Goal: Transaction & Acquisition: Purchase product/service

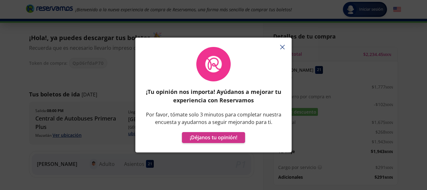
click at [282, 46] on icon "button" at bounding box center [282, 47] width 5 height 5
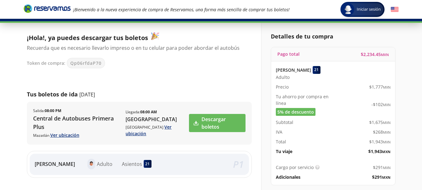
click at [55, 6] on icon "Brand Logo" at bounding box center [47, 8] width 47 height 9
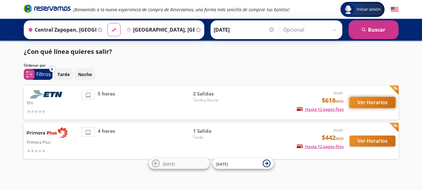
click at [371, 103] on button "Ver Horarios" at bounding box center [373, 102] width 46 height 11
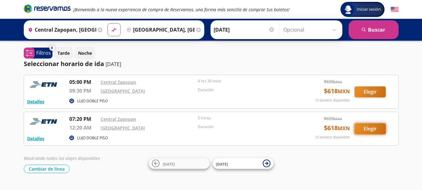
click at [360, 128] on button "Elegir" at bounding box center [370, 128] width 31 height 11
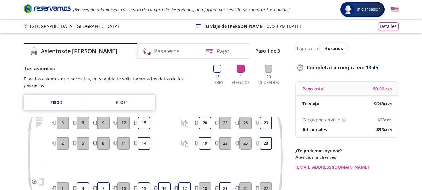
scroll to position [70, 0]
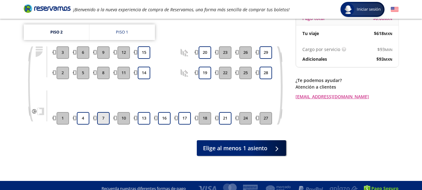
click at [99, 113] on button "7" at bounding box center [103, 118] width 13 height 13
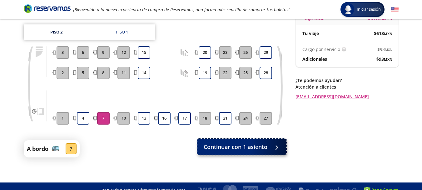
click at [215, 148] on div "A bordo 7 Continuar con 1 asiento" at bounding box center [155, 148] width 263 height 17
click at [220, 143] on span "Continuar con 1 asiento" at bounding box center [236, 147] width 64 height 8
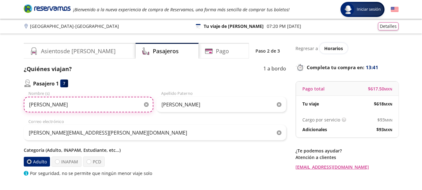
drag, startPoint x: 81, startPoint y: 105, endPoint x: 0, endPoint y: 104, distance: 80.7
click at [0, 104] on div "Group 9 Created with Sketch. Datos para la compra Guadalajara - Aguascalientes …" at bounding box center [211, 145] width 422 height 290
paste input "Jose Manuel"
type input "Jose Manuel"
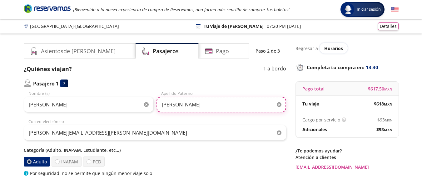
drag, startPoint x: 211, startPoint y: 106, endPoint x: 131, endPoint y: 105, distance: 80.1
click at [131, 105] on div "Jose Manuel Nombre (s) Velazquez Vargas Apellido Paterno" at bounding box center [155, 101] width 263 height 22
paste input "text"
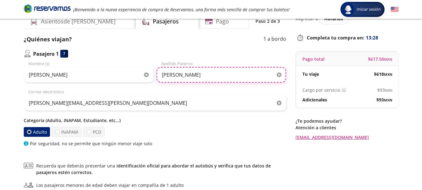
scroll to position [63, 0]
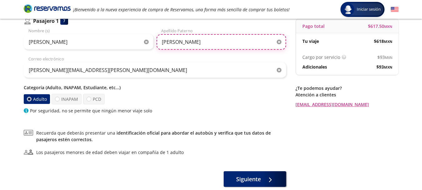
type input "Velazquez"
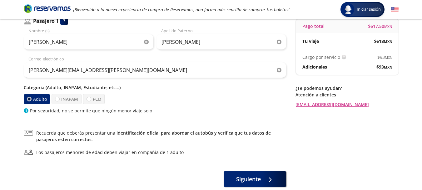
click at [217, 103] on div "Adulto INAPAM PCD" at bounding box center [155, 99] width 263 height 10
click at [251, 174] on span "Siguiente" at bounding box center [248, 178] width 25 height 8
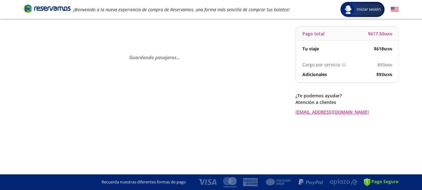
scroll to position [0, 0]
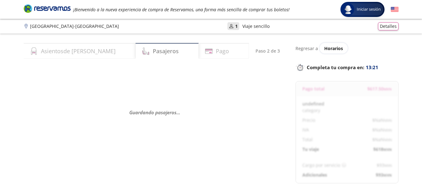
select select "MX"
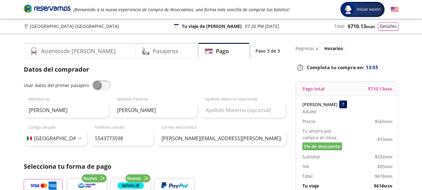
click at [105, 85] on span at bounding box center [101, 84] width 19 height 9
click at [92, 80] on input "checkbox" at bounding box center [92, 80] width 0 height 0
type input "Jose Manuel"
type input "Velazquez"
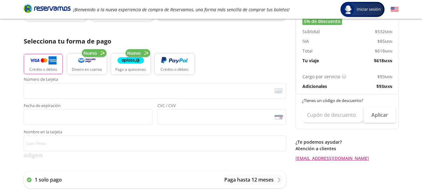
scroll to position [156, 0]
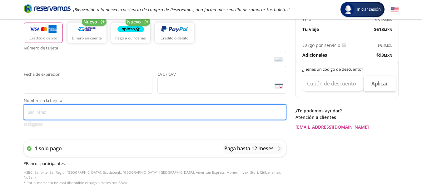
type input "Pablo de Abiega Forcen"
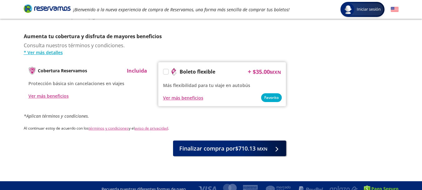
scroll to position [323, 0]
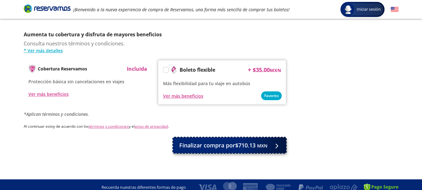
click at [225, 143] on span "Finalizar compra por $710.13 MXN" at bounding box center [223, 145] width 88 height 8
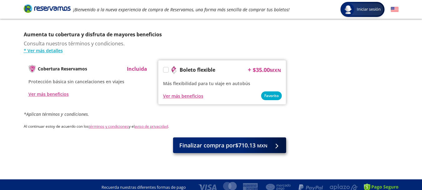
scroll to position [0, 0]
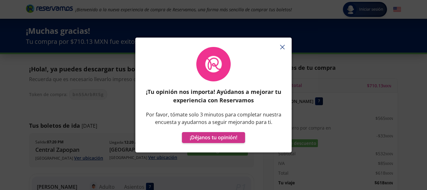
click at [283, 46] on line "button" at bounding box center [282, 47] width 4 height 4
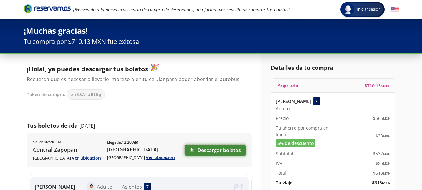
click at [203, 149] on link "Descargar boletos" at bounding box center [215, 150] width 61 height 11
click at [52, 7] on icon "Brand Logo" at bounding box center [47, 8] width 47 height 9
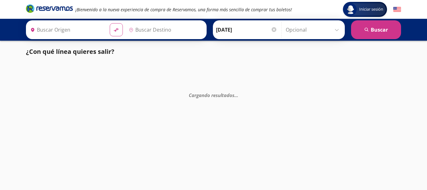
type input "[GEOGRAPHIC_DATA], [GEOGRAPHIC_DATA]"
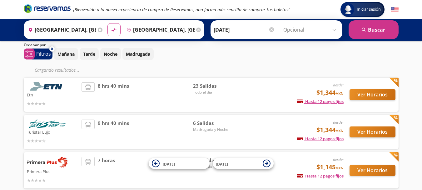
scroll to position [31, 0]
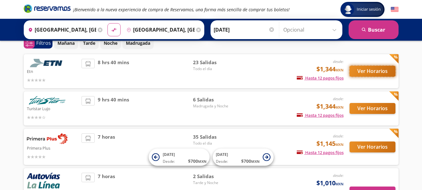
click at [375, 74] on button "Ver Horarios" at bounding box center [373, 71] width 46 height 11
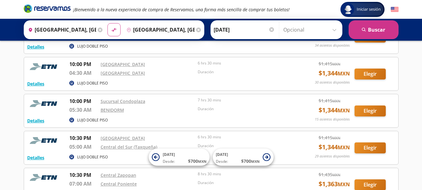
scroll to position [435, 0]
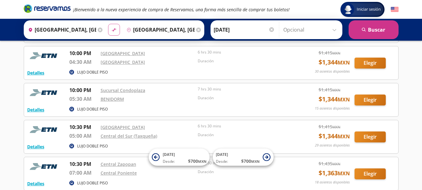
click at [115, 31] on icon "material-symbols:compare-arrows-rounded" at bounding box center [114, 30] width 6 height 6
type input "Ciudad de México, Distrito Federal"
type input "Guadalajara, Jalisco"
click at [142, 30] on input "Guadalajara, Jalisco" at bounding box center [159, 30] width 71 height 16
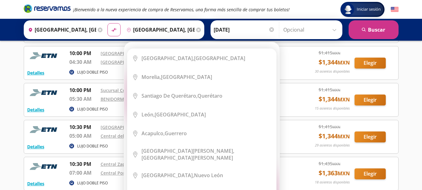
click at [196, 31] on icon at bounding box center [198, 30] width 5 height 5
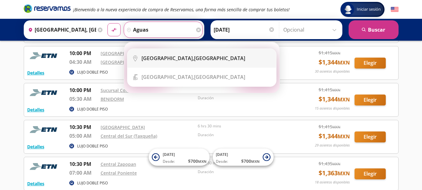
click at [192, 58] on div "Aguascalientes, Aguascalientes" at bounding box center [194, 58] width 104 height 7
type input "[GEOGRAPHIC_DATA], [GEOGRAPHIC_DATA]"
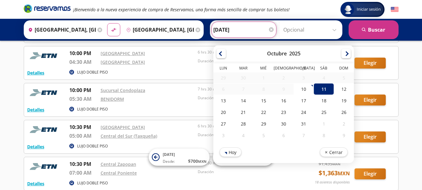
click at [232, 23] on input "11-Oct-25" at bounding box center [244, 30] width 61 height 16
click at [341, 88] on div "12" at bounding box center [344, 89] width 20 height 12
type input "[DATE]"
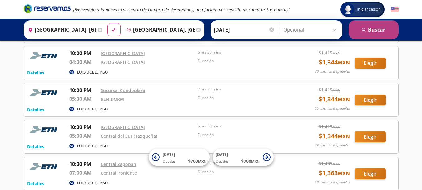
click at [380, 28] on button "search Buscar" at bounding box center [374, 29] width 50 height 19
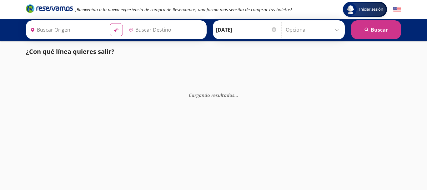
type input "[GEOGRAPHIC_DATA], [GEOGRAPHIC_DATA]"
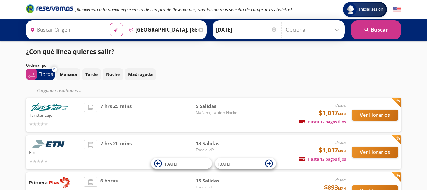
type input "[GEOGRAPHIC_DATA], [GEOGRAPHIC_DATA]"
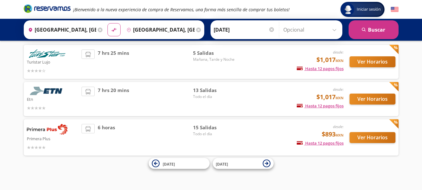
scroll to position [22, 0]
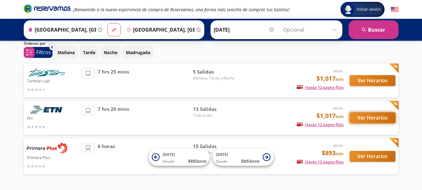
click at [369, 119] on button "Ver Horarios" at bounding box center [373, 117] width 46 height 11
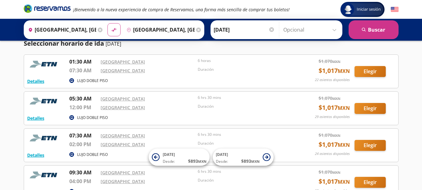
scroll to position [31, 0]
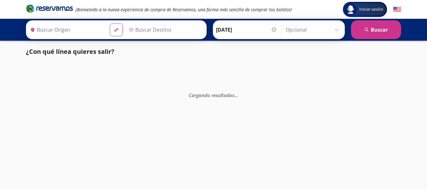
type input "[GEOGRAPHIC_DATA], [GEOGRAPHIC_DATA]"
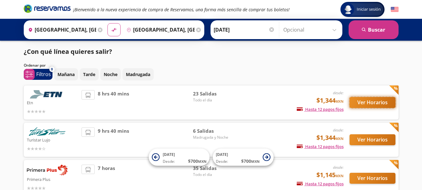
click at [383, 102] on button "Ver Horarios" at bounding box center [373, 102] width 46 height 11
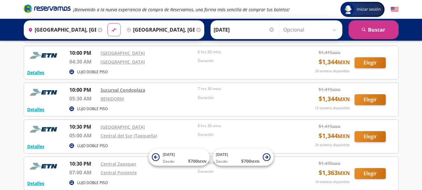
scroll to position [466, 0]
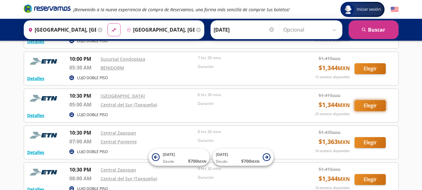
click at [378, 104] on button "Elegir" at bounding box center [370, 105] width 31 height 11
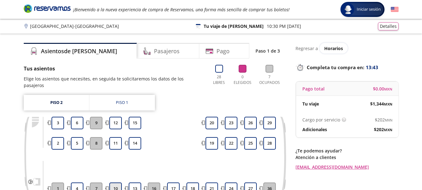
click at [116, 183] on button "10" at bounding box center [115, 188] width 13 height 13
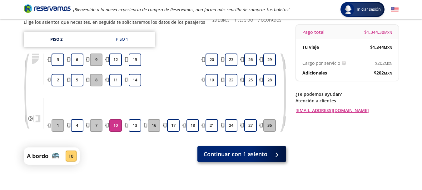
scroll to position [72, 0]
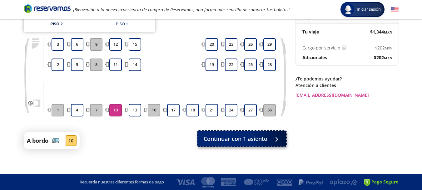
click at [251, 140] on span "Continuar con 1 asiento" at bounding box center [236, 138] width 64 height 8
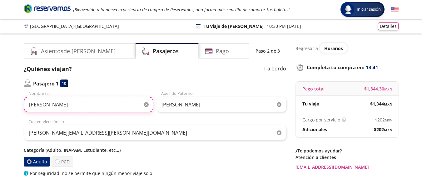
drag, startPoint x: 96, startPoint y: 106, endPoint x: 0, endPoint y: 103, distance: 96.4
click at [0, 103] on div "Group 9 Created with Sketch. Datos para la compra Guadalajara - Ciudad de Méxic…" at bounding box center [211, 145] width 422 height 290
paste input "Jonathan Sarati"
type input "Jonathan Saratiel"
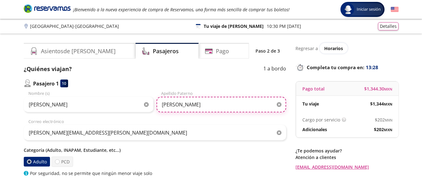
drag, startPoint x: 175, startPoint y: 104, endPoint x: 149, endPoint y: 102, distance: 25.7
click at [149, 103] on div "Jonathan Saratiel Nombre (s) Velazquez Apellido Paterno" at bounding box center [155, 101] width 263 height 22
paste input "Rodriguez Cornejo"
type input "Rodriguez Cornejo"
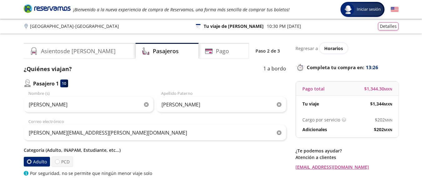
click at [177, 151] on p "Categoría (Adulto, INAPAM, Estudiante, etc...)" at bounding box center [155, 150] width 263 height 7
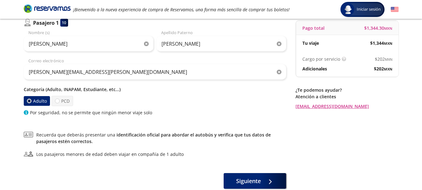
scroll to position [63, 0]
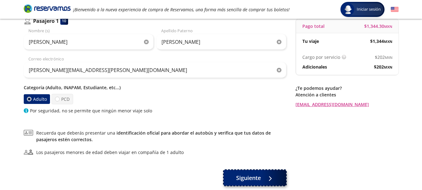
click at [251, 183] on button "Siguiente" at bounding box center [255, 178] width 63 height 16
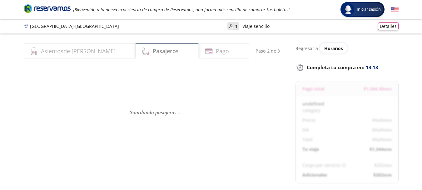
select select "MX"
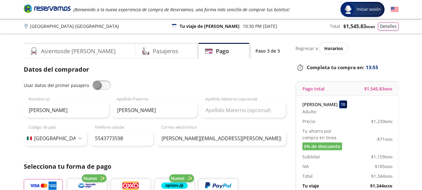
click at [107, 88] on span at bounding box center [101, 84] width 19 height 9
click at [92, 80] on input "checkbox" at bounding box center [92, 80] width 0 height 0
type input "Jonathan Saratiel"
type input "Rodriguez Cornejo"
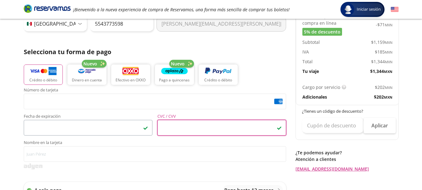
scroll to position [125, 0]
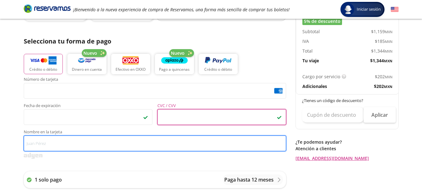
click at [43, 146] on input "Nombre en la tarjeta" at bounding box center [155, 143] width 263 height 16
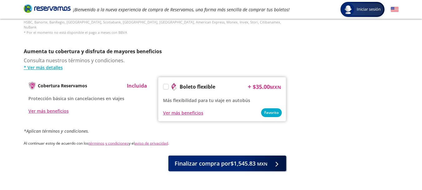
scroll to position [313, 0]
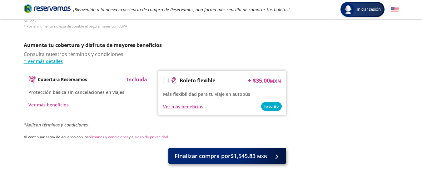
type input "Pablo de Abiega Forcen"
click at [205, 153] on span "Finalizar compra por $1,545.83 MXN" at bounding box center [221, 156] width 93 height 8
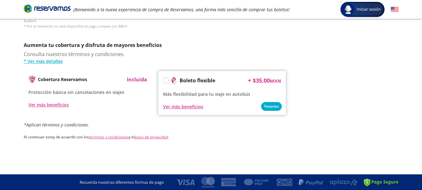
scroll to position [0, 0]
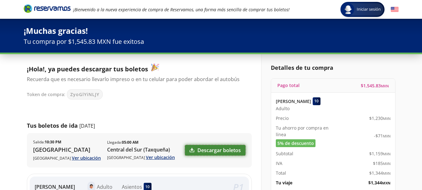
click at [217, 149] on link "Descargar boletos" at bounding box center [215, 150] width 61 height 11
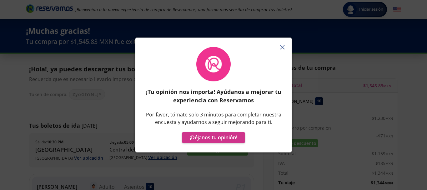
click at [283, 47] on icon "button" at bounding box center [282, 47] width 5 height 5
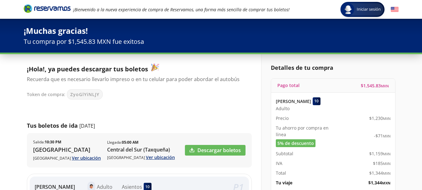
click at [48, 6] on icon "Brand Logo" at bounding box center [47, 8] width 47 height 9
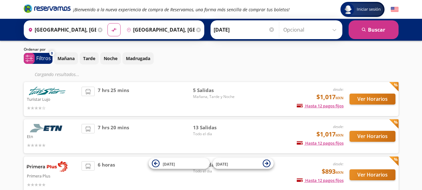
scroll to position [31, 0]
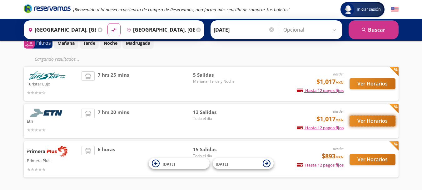
click at [376, 118] on button "Ver Horarios" at bounding box center [373, 120] width 46 height 11
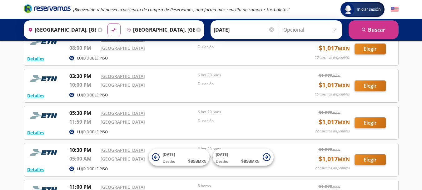
scroll to position [250, 0]
